Goal: Task Accomplishment & Management: Manage account settings

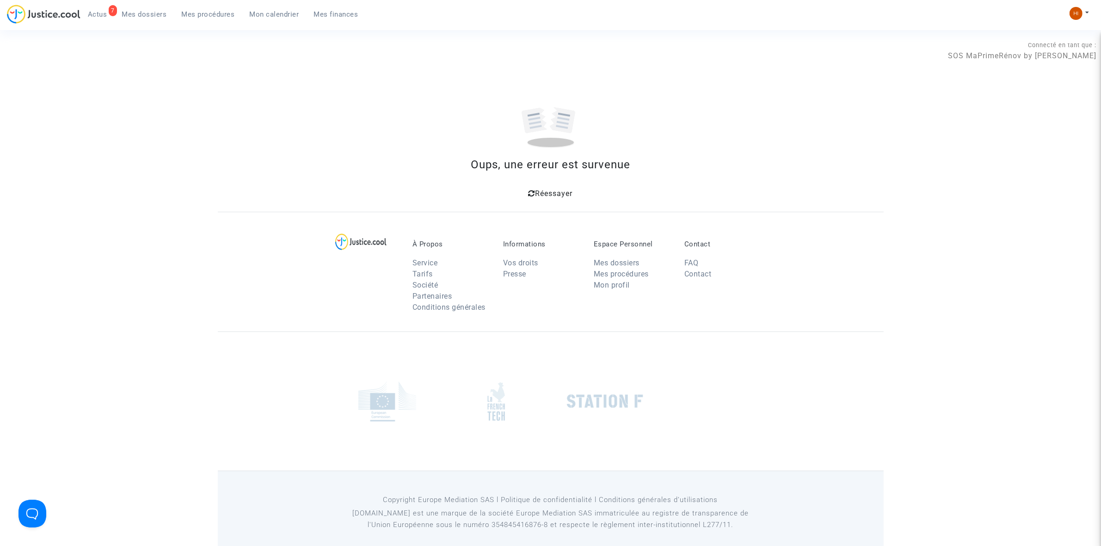
click at [565, 186] on div "Réessayer" at bounding box center [551, 192] width 644 height 17
click at [556, 192] on span "Réessayer" at bounding box center [553, 193] width 37 height 9
drag, startPoint x: 194, startPoint y: 12, endPoint x: 284, endPoint y: 34, distance: 92.6
click at [194, 12] on span "Mes procédures" at bounding box center [208, 14] width 53 height 8
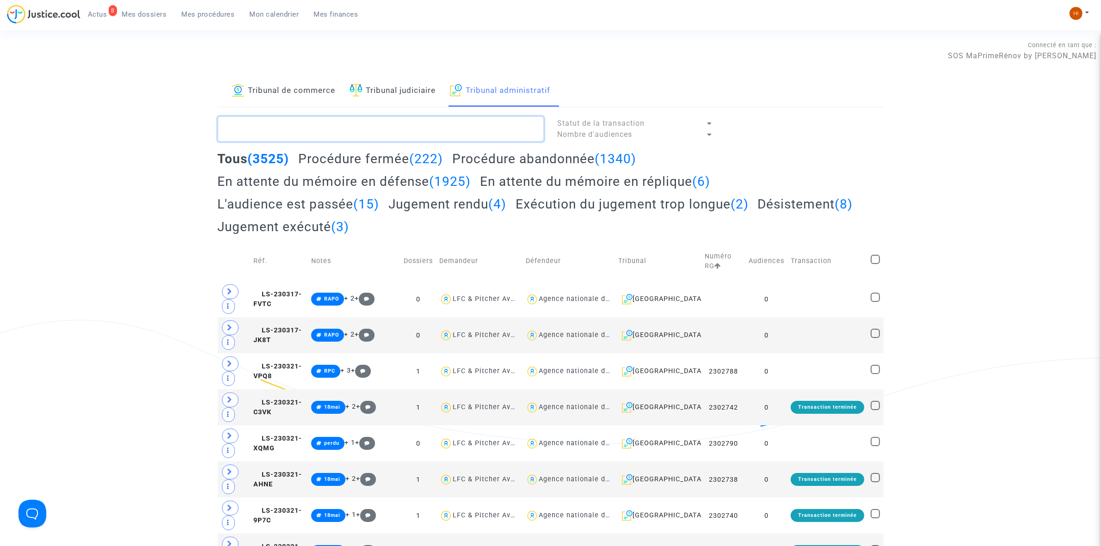
paste textarea "RUTH Jérémy"
click at [504, 129] on textarea at bounding box center [381, 129] width 326 height 25
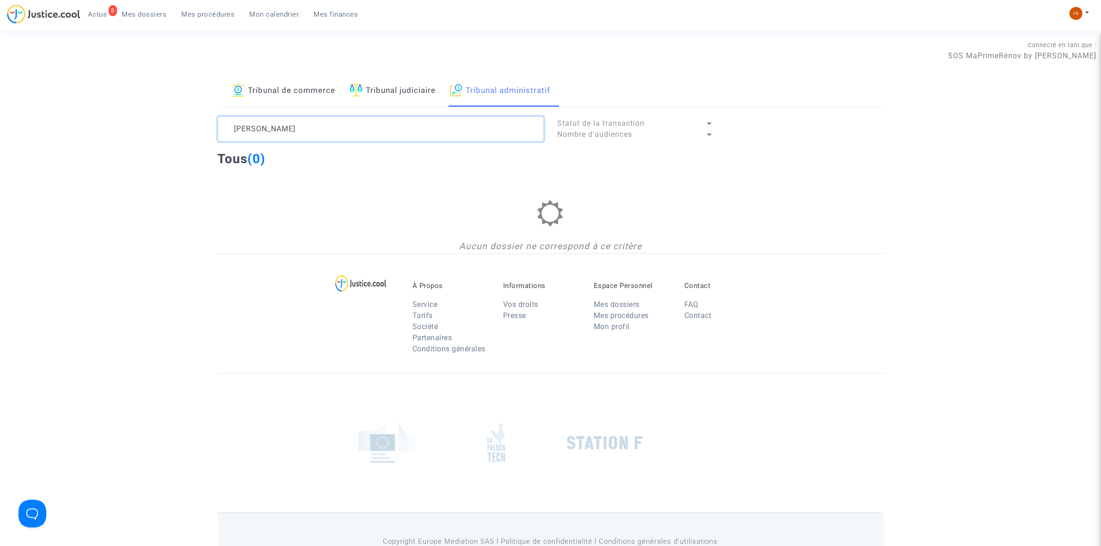
click at [234, 126] on textarea at bounding box center [381, 129] width 326 height 25
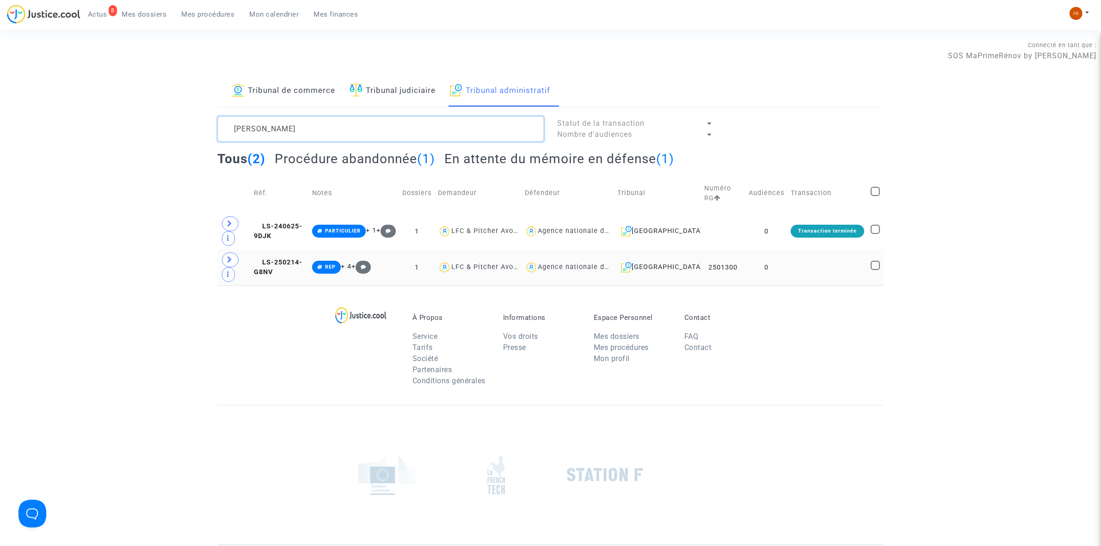
type textarea "KRUTH Jérémy"
click at [798, 278] on td at bounding box center [827, 267] width 80 height 36
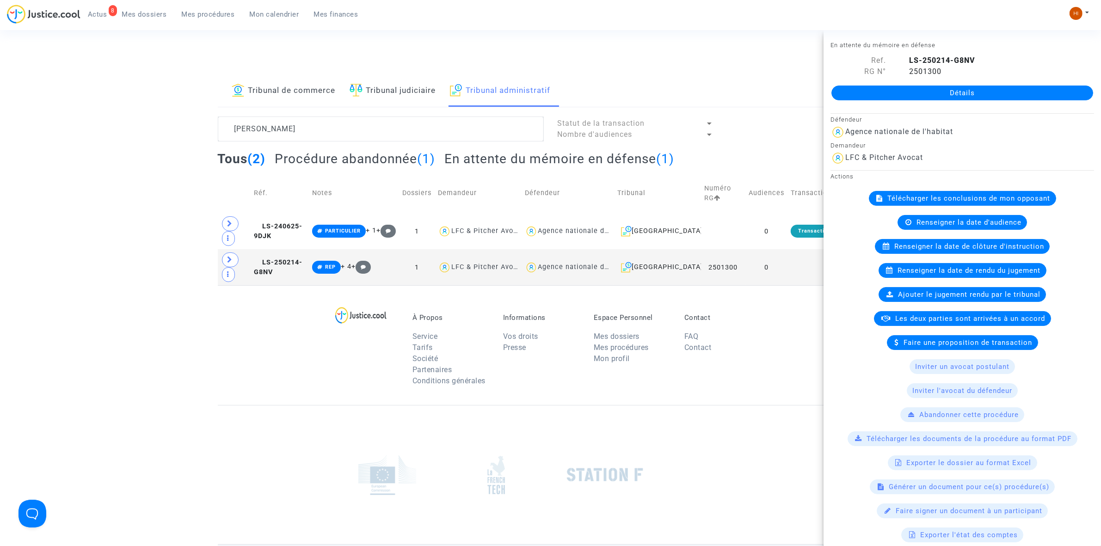
click at [983, 101] on div "Détails" at bounding box center [962, 92] width 277 height 31
click at [906, 80] on div "Détails" at bounding box center [962, 92] width 277 height 31
click at [904, 93] on link "Détails" at bounding box center [962, 93] width 262 height 15
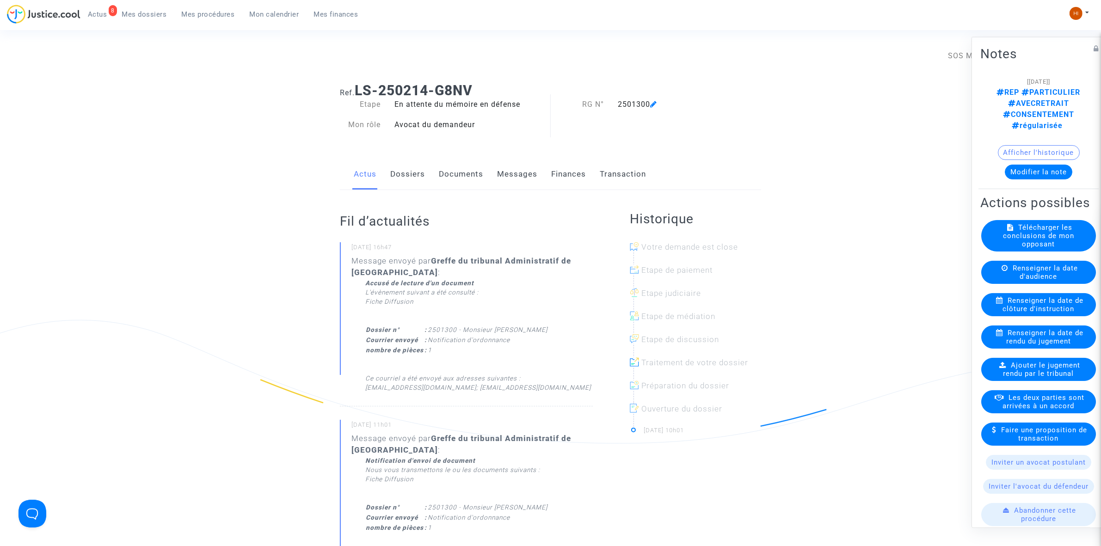
click at [458, 178] on link "Documents" at bounding box center [461, 174] width 44 height 31
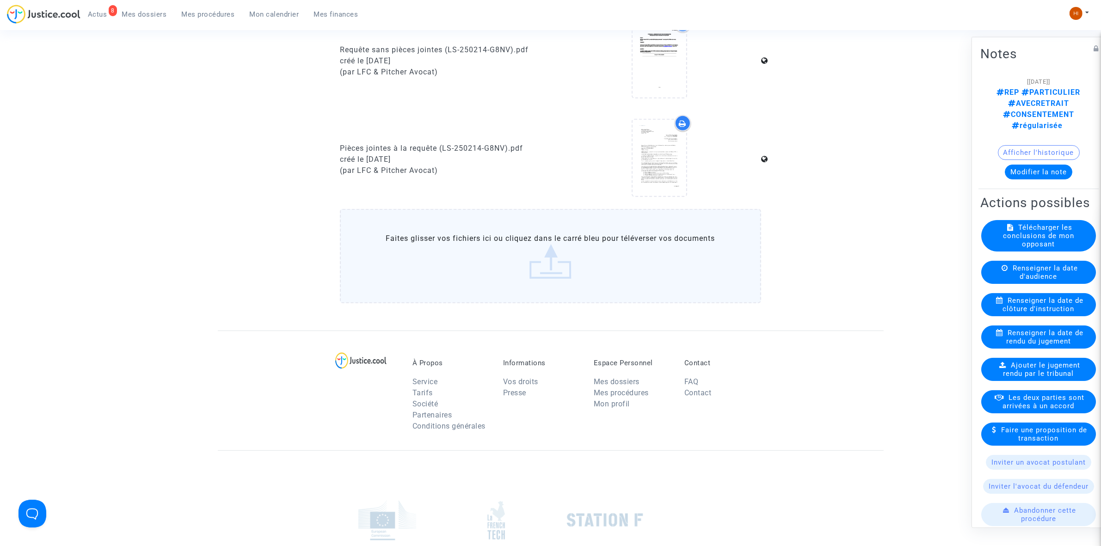
scroll to position [303, 0]
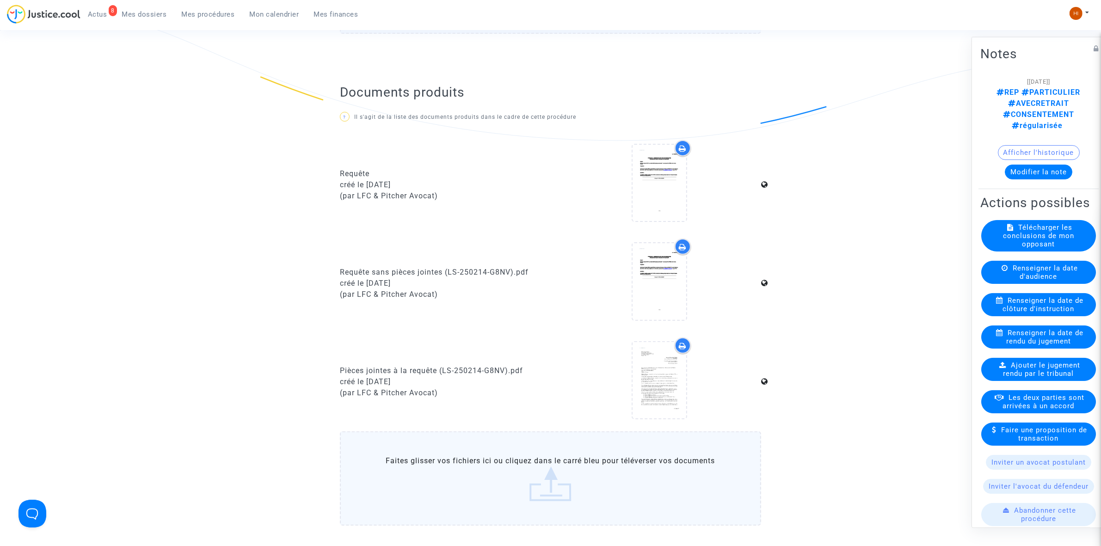
click at [189, 7] on link "Mes procédures" at bounding box center [208, 14] width 68 height 14
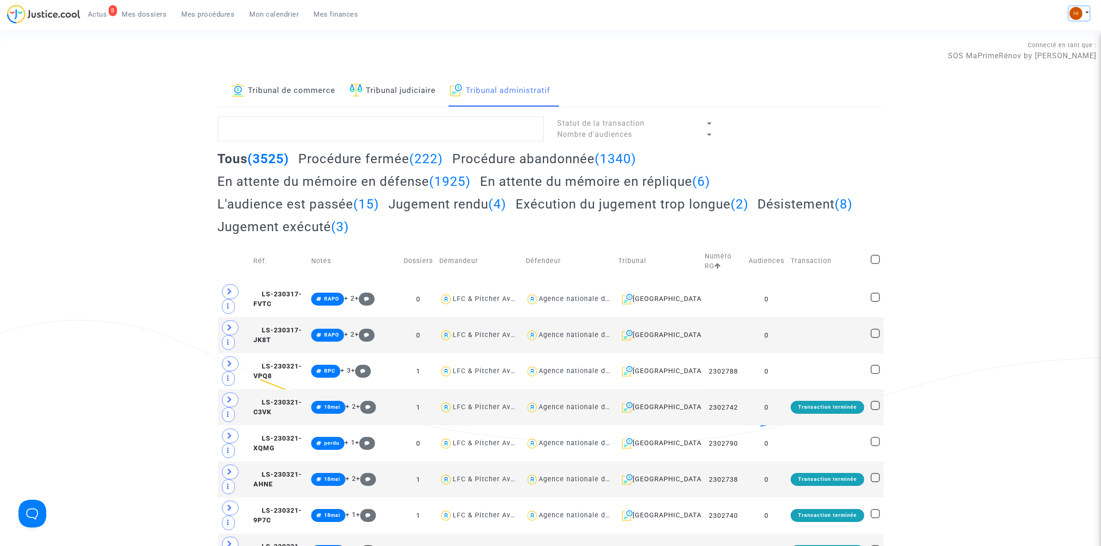
click at [1074, 12] on img at bounding box center [1076, 13] width 13 height 13
click at [1055, 46] on link "Changer de compte" at bounding box center [1042, 47] width 93 height 15
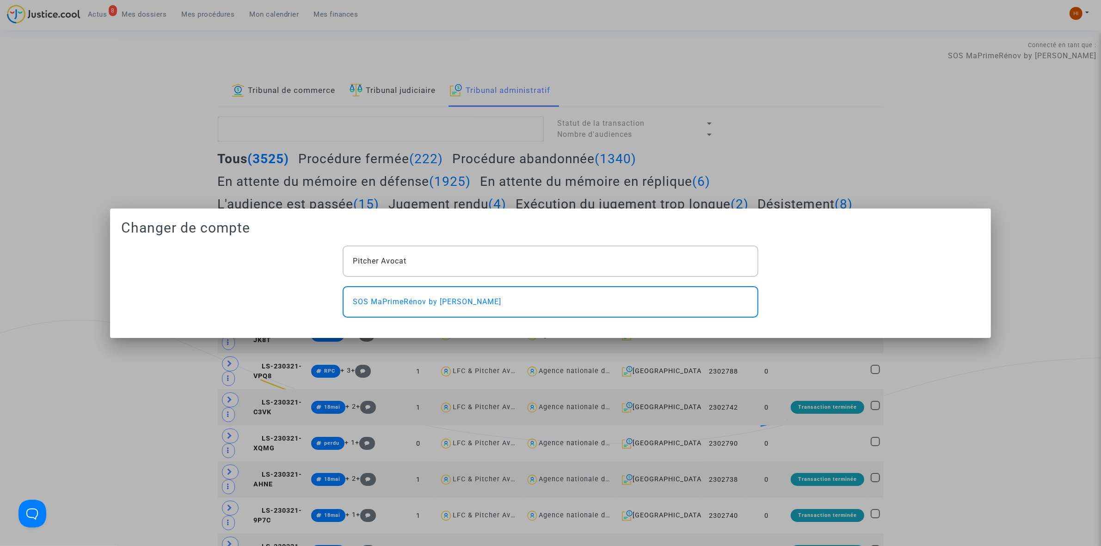
click at [481, 244] on div "Changer de compte Pitcher Avocat SOS MaPrimeRénov by Pitcher Avocat" at bounding box center [550, 269] width 859 height 98
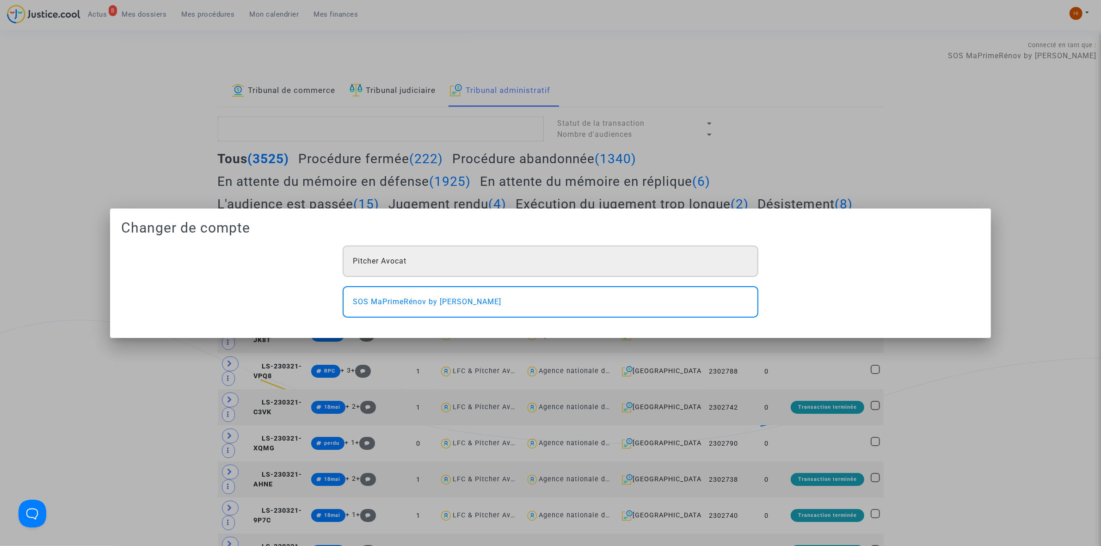
click at [475, 269] on div "Pitcher Avocat" at bounding box center [550, 261] width 415 height 31
